Goal: Entertainment & Leisure: Consume media (video, audio)

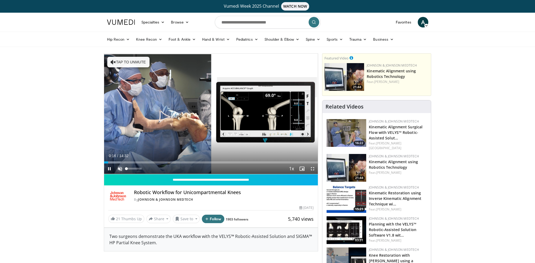
click at [120, 168] on span "Video Player" at bounding box center [120, 169] width 11 height 11
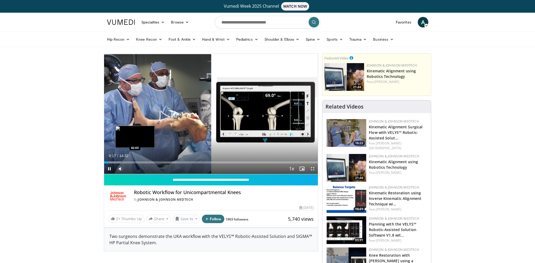
click at [135, 162] on div "Loaded : 7.95% 00:17 02:05" at bounding box center [211, 162] width 214 height 2
click at [110, 167] on span "Video Player" at bounding box center [109, 169] width 11 height 11
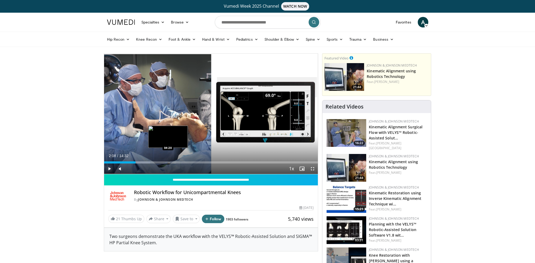
click at [168, 162] on div "Loaded : 21.60% 02:08 04:20" at bounding box center [211, 162] width 214 height 2
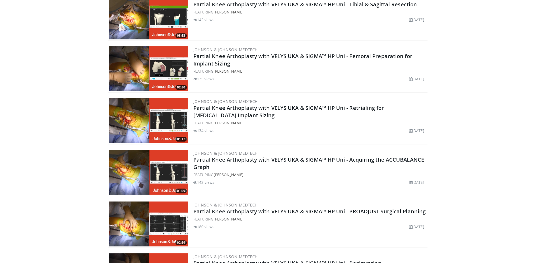
scroll to position [343, 0]
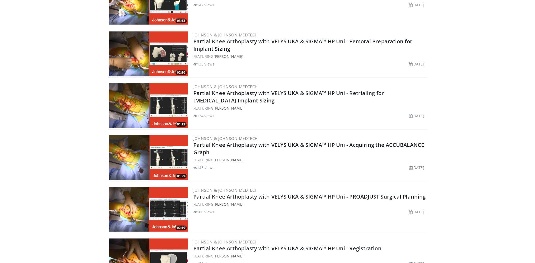
click at [134, 201] on img at bounding box center [148, 209] width 79 height 45
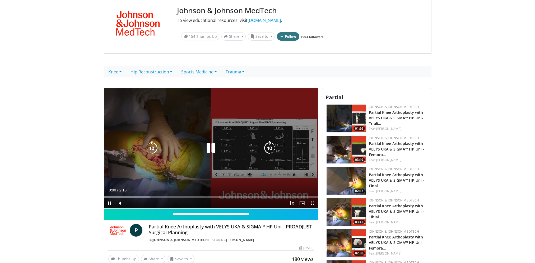
scroll to position [79, 0]
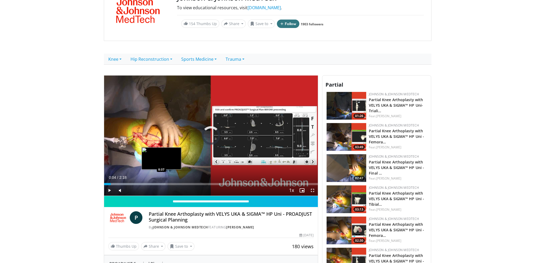
click at [161, 183] on div "Progress Bar" at bounding box center [134, 184] width 61 height 2
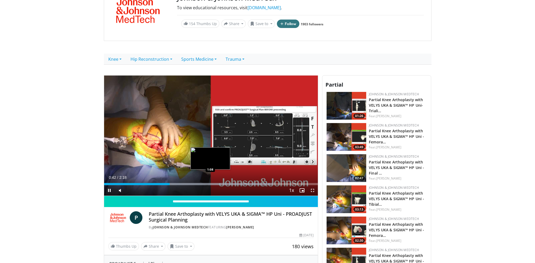
click at [210, 184] on video-js "**********" at bounding box center [211, 136] width 214 height 121
click at [109, 190] on span "Video Player" at bounding box center [109, 190] width 11 height 11
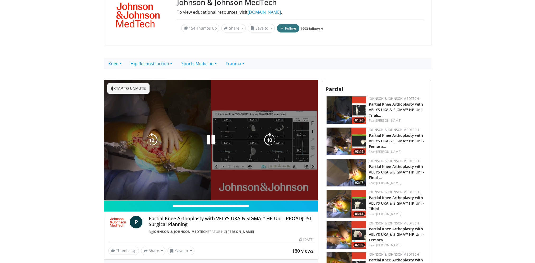
scroll to position [79, 0]
